Goal: Task Accomplishment & Management: Use online tool/utility

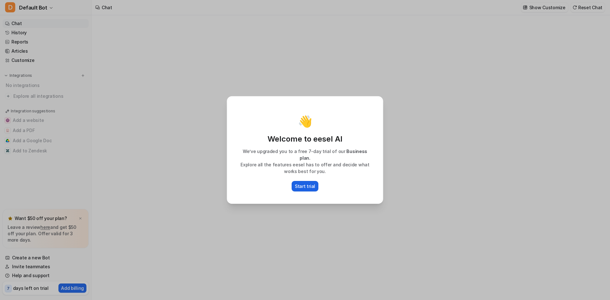
click at [298, 181] on button "Start trial" at bounding box center [305, 186] width 27 height 10
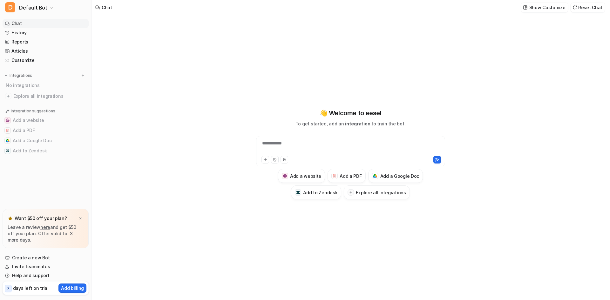
type textarea "**********"
click at [401, 179] on h3 "Add a Google Doc" at bounding box center [400, 176] width 39 height 7
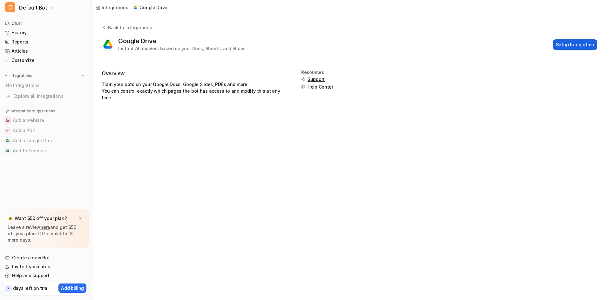
click at [578, 41] on button "Setup Integration" at bounding box center [575, 44] width 45 height 10
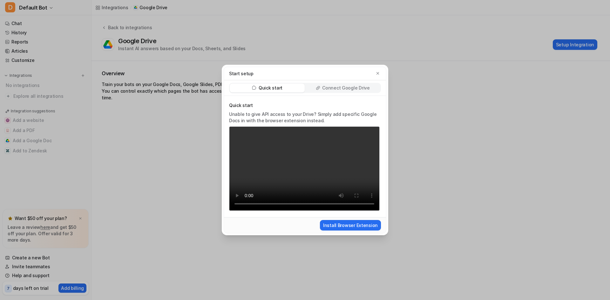
click at [346, 89] on p "Connect Google Drive" at bounding box center [345, 88] width 47 height 6
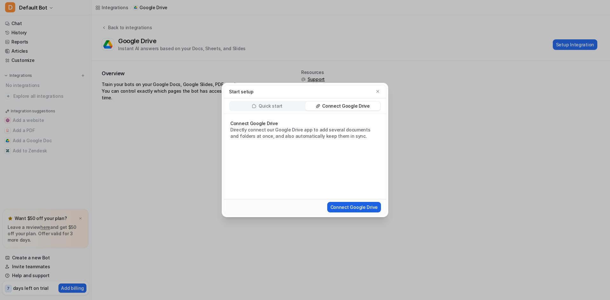
click at [349, 207] on button "Connect Google Drive" at bounding box center [354, 207] width 54 height 10
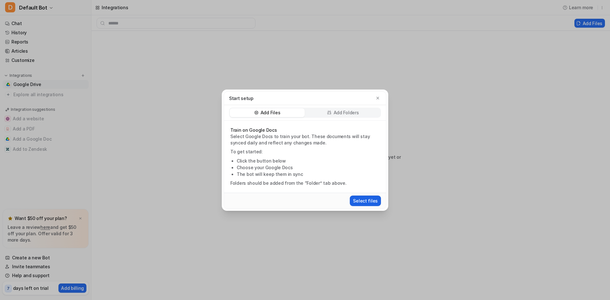
click at [365, 205] on button "Select files" at bounding box center [365, 201] width 31 height 10
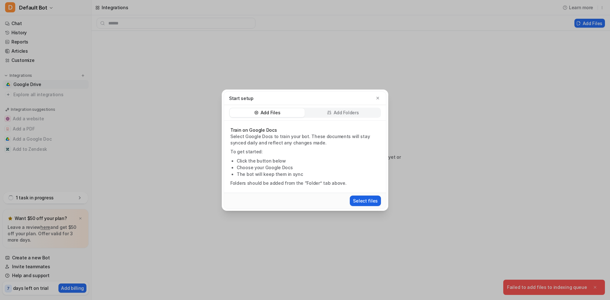
click at [363, 201] on button "Select files" at bounding box center [365, 201] width 31 height 10
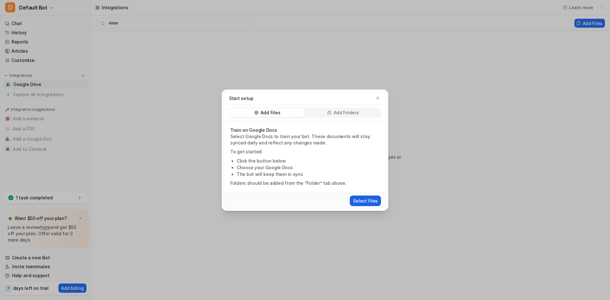
click at [362, 202] on button "Select files" at bounding box center [365, 201] width 31 height 10
click at [358, 113] on p "Add Folders" at bounding box center [346, 113] width 25 height 6
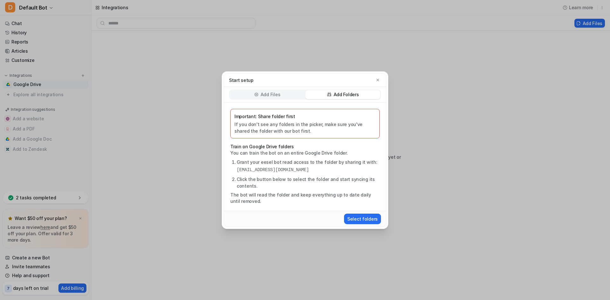
click at [268, 96] on p "Add Files" at bounding box center [271, 95] width 20 height 6
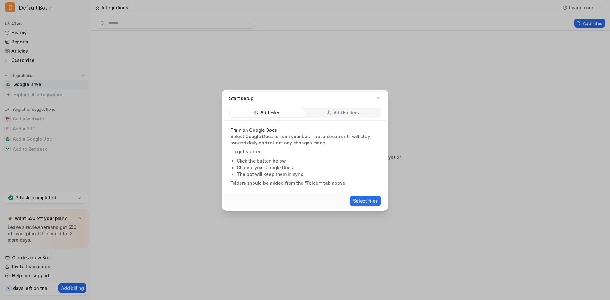
click at [332, 110] on div "Add Folders" at bounding box center [343, 112] width 75 height 9
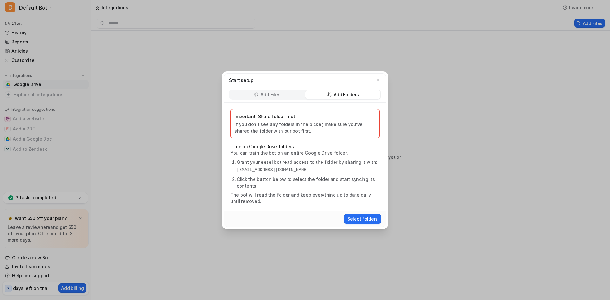
drag, startPoint x: 342, startPoint y: 168, endPoint x: 228, endPoint y: 172, distance: 113.5
click at [228, 172] on div "Important: Share folder first If you don't see any folders in the picker, make …" at bounding box center [305, 157] width 162 height 108
copy pre "[EMAIL_ADDRESS][DOMAIN_NAME]"
click at [275, 98] on div "Add Files" at bounding box center [267, 94] width 75 height 9
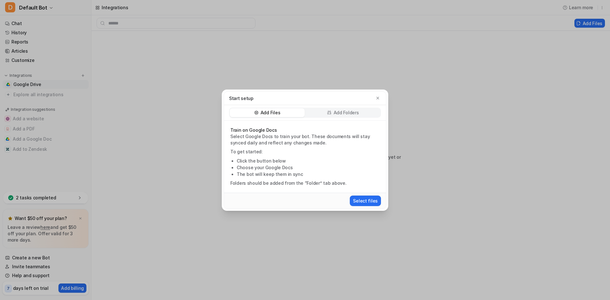
click at [379, 94] on div "Start setup" at bounding box center [305, 98] width 162 height 13
click at [376, 100] on button "button" at bounding box center [378, 98] width 6 height 6
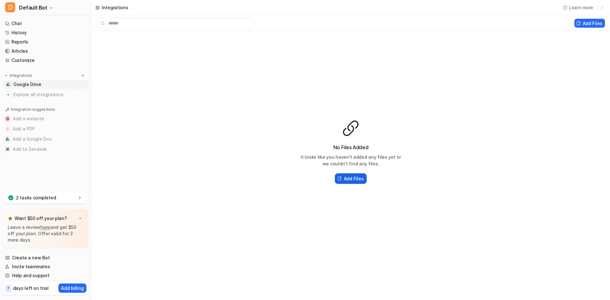
click at [346, 174] on button "Add Files" at bounding box center [351, 179] width 32 height 10
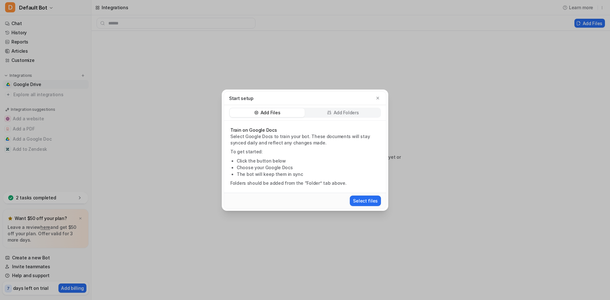
click at [347, 113] on p "Add Folders" at bounding box center [346, 113] width 25 height 6
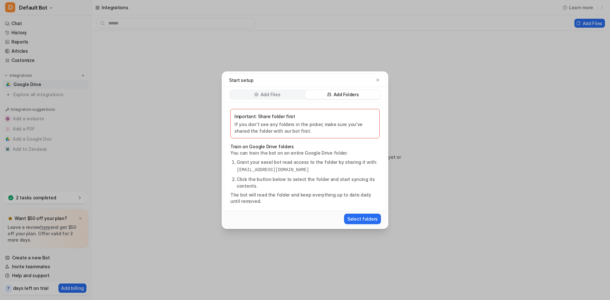
click at [270, 96] on p "Add Files" at bounding box center [271, 95] width 20 height 6
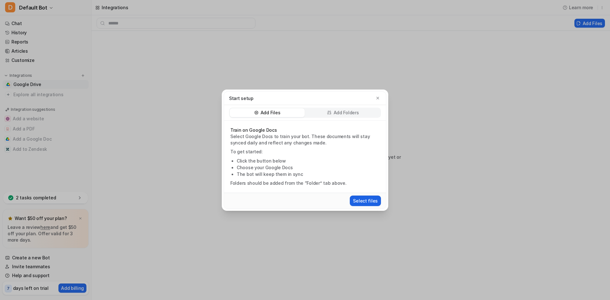
click at [367, 197] on button "Select files" at bounding box center [365, 201] width 31 height 10
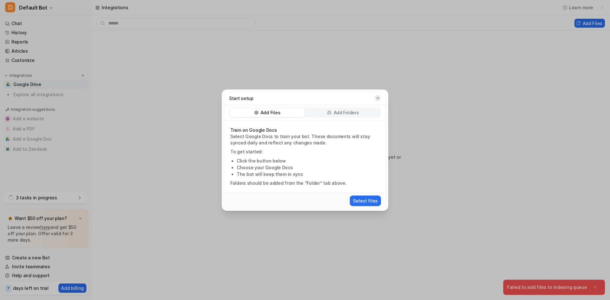
click at [378, 98] on icon "button" at bounding box center [378, 98] width 3 height 3
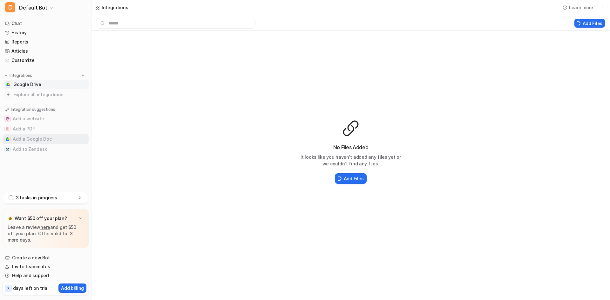
click at [15, 137] on button "Add a Google Doc" at bounding box center [46, 139] width 86 height 10
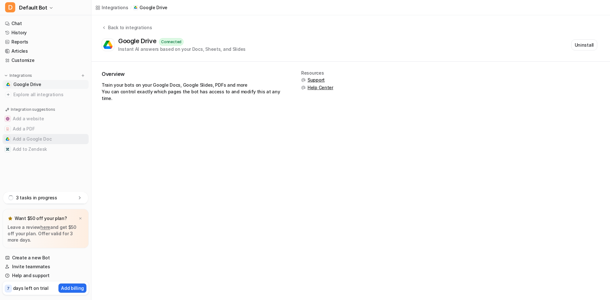
click at [30, 140] on button "Add a Google Doc" at bounding box center [46, 139] width 86 height 10
click at [16, 82] on span "Google Drive" at bounding box center [27, 84] width 28 height 6
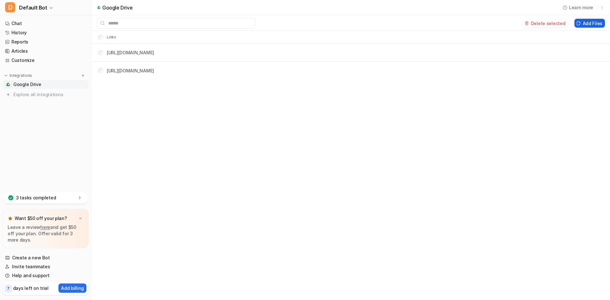
click at [594, 24] on button "Add Files" at bounding box center [590, 23] width 31 height 9
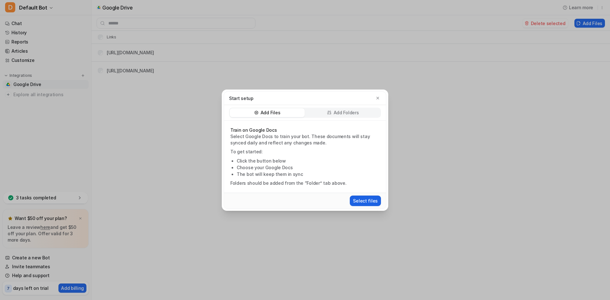
click at [367, 204] on button "Select files" at bounding box center [365, 201] width 31 height 10
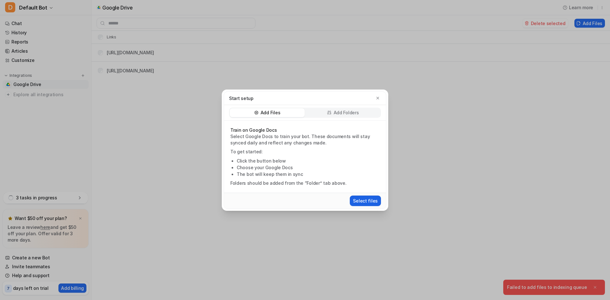
click at [367, 201] on button "Select files" at bounding box center [365, 201] width 31 height 10
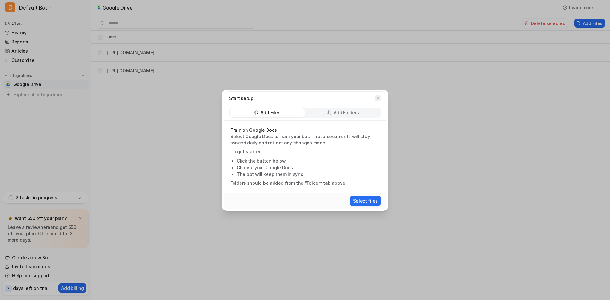
click at [380, 95] on button "button" at bounding box center [378, 98] width 6 height 6
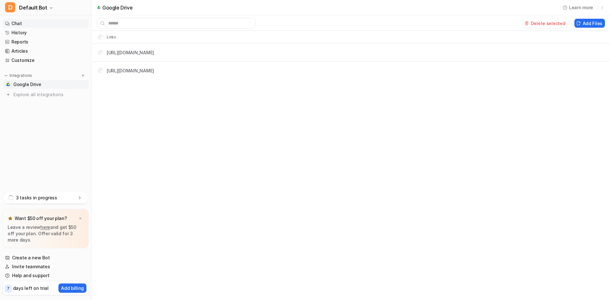
click at [12, 21] on link "Chat" at bounding box center [46, 23] width 86 height 9
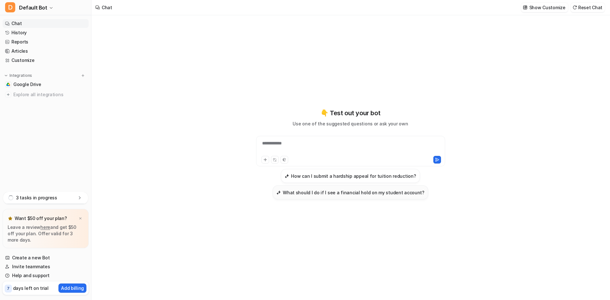
click at [312, 197] on button "What should I do if I see a financial hold on my student account?" at bounding box center [351, 193] width 156 height 14
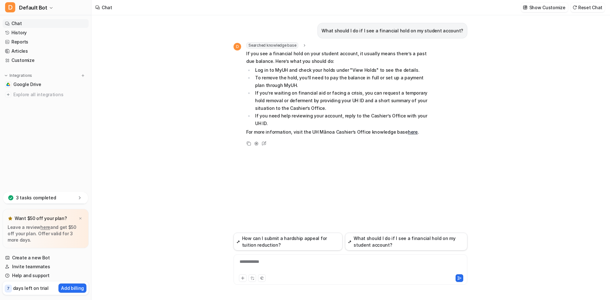
click at [266, 267] on div "**********" at bounding box center [350, 266] width 231 height 15
click at [266, 267] on div "*" at bounding box center [350, 266] width 231 height 15
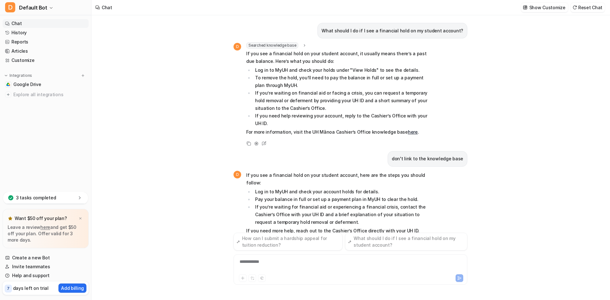
scroll to position [6, 0]
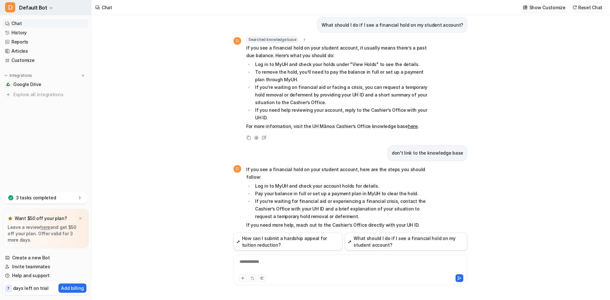
click at [39, 7] on span "Default Bot" at bounding box center [33, 7] width 28 height 9
click at [140, 81] on div "D Default Bot D Default Bot Create a new bot Settings Sign out Chat History Rep…" at bounding box center [305, 150] width 610 height 300
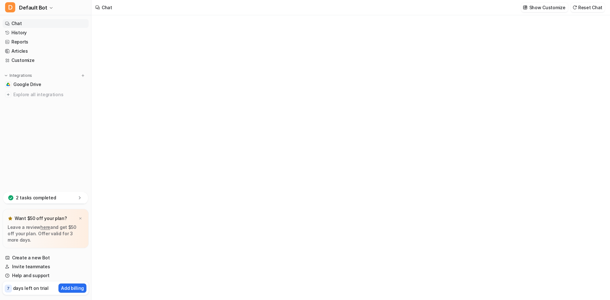
type textarea "**********"
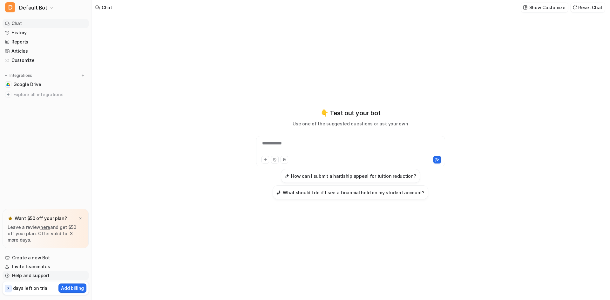
click at [33, 274] on link "Help and support" at bounding box center [46, 275] width 86 height 9
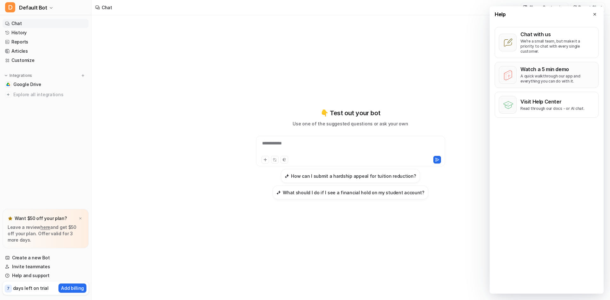
click at [550, 66] on p "Watch a 5 min demo" at bounding box center [558, 69] width 74 height 6
